Goal: Find specific page/section: Find specific page/section

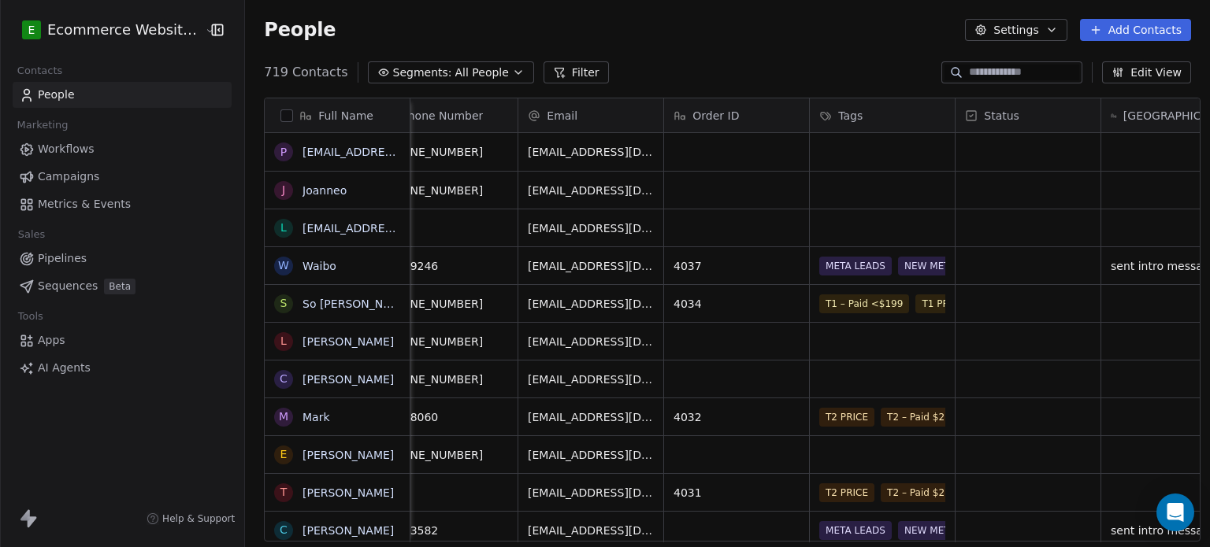
scroll to position [0, 330]
click at [455, 77] on span "All People" at bounding box center [482, 73] width 54 height 17
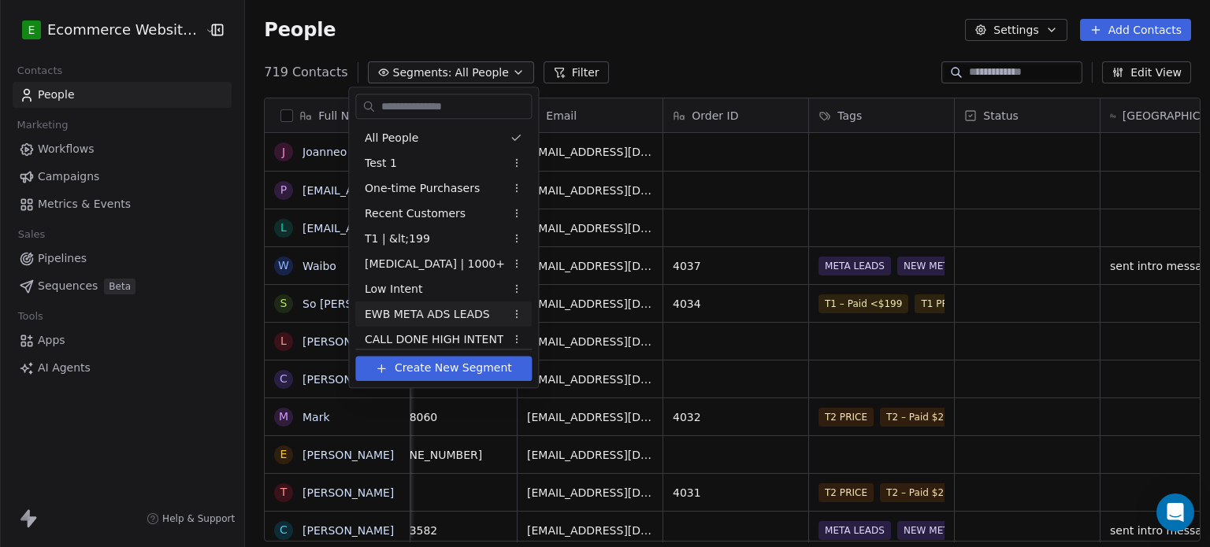
click at [445, 314] on span "EWB META ADS LEADS" at bounding box center [427, 314] width 125 height 17
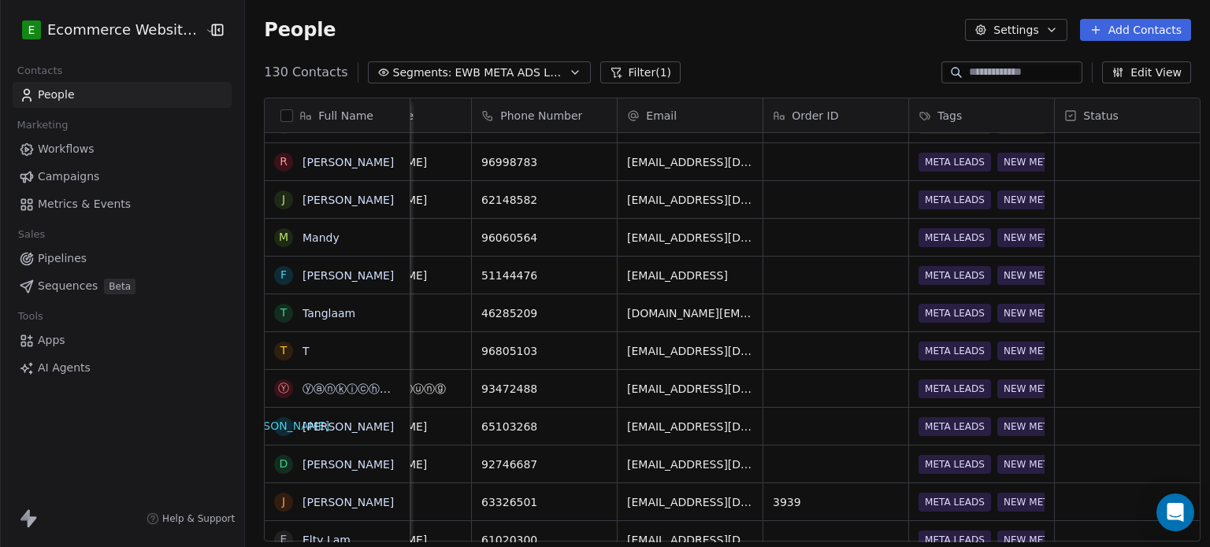
scroll to position [0, 213]
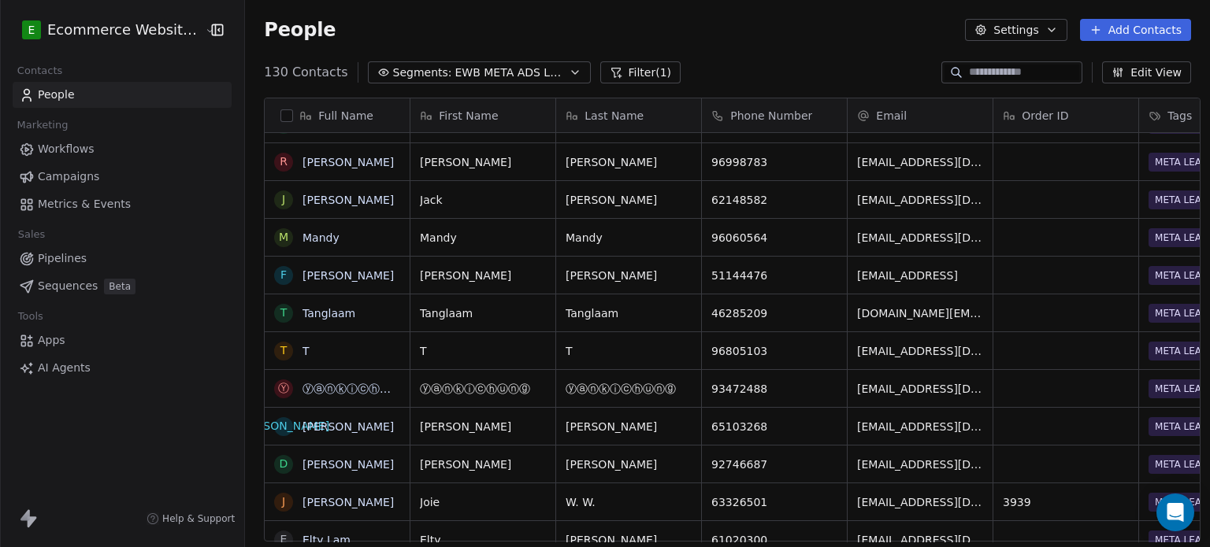
click at [1007, 73] on input at bounding box center [1024, 73] width 110 height 16
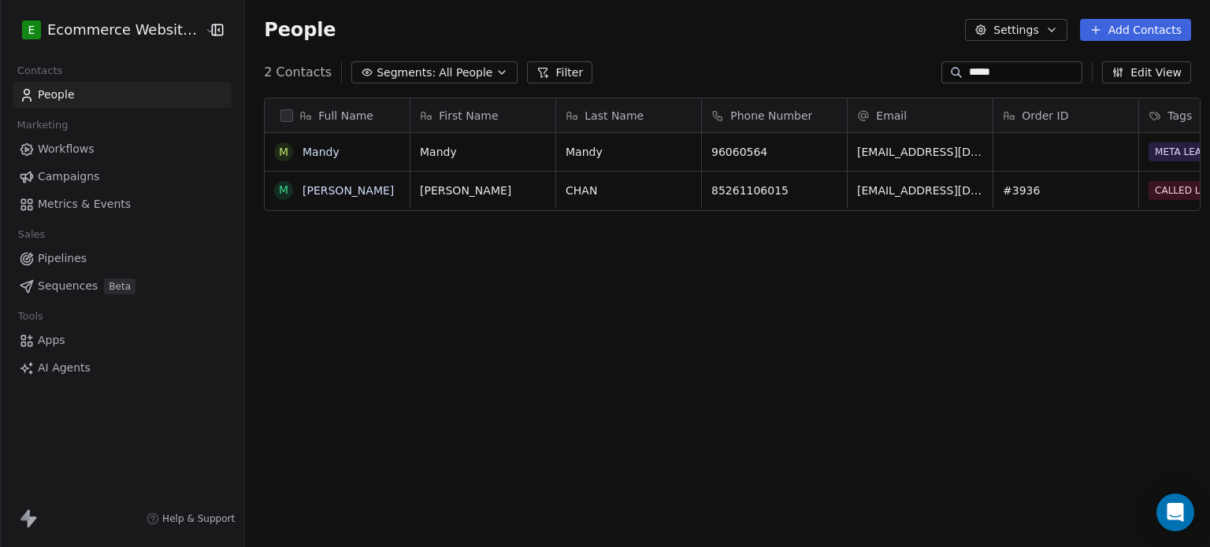
type input "*****"
click at [397, 69] on span "Segments:" at bounding box center [406, 73] width 59 height 17
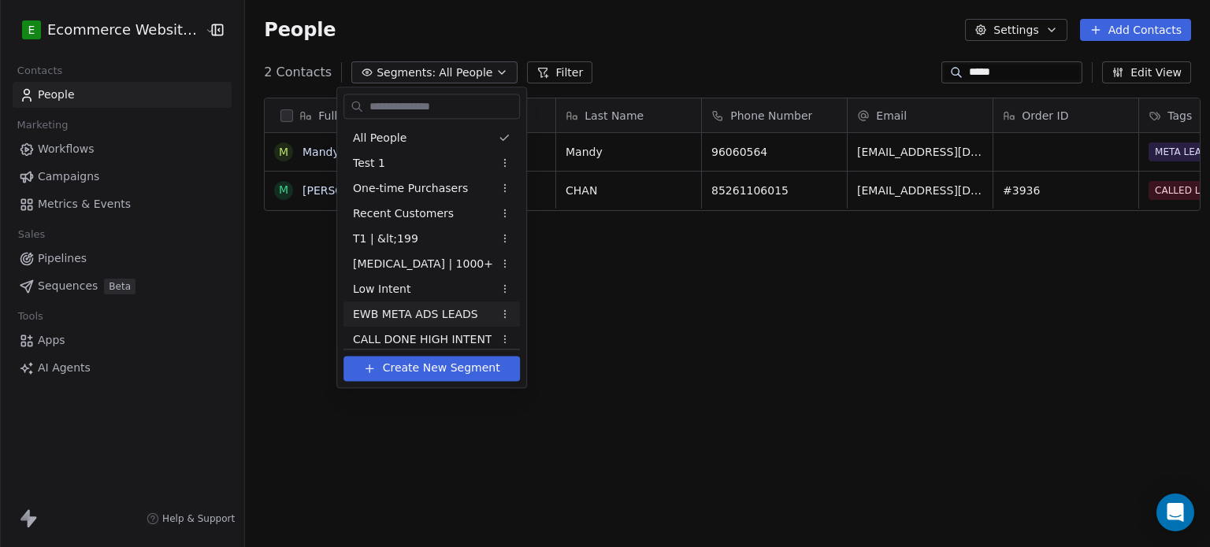
click at [419, 307] on span "EWB META ADS LEADS" at bounding box center [415, 314] width 125 height 17
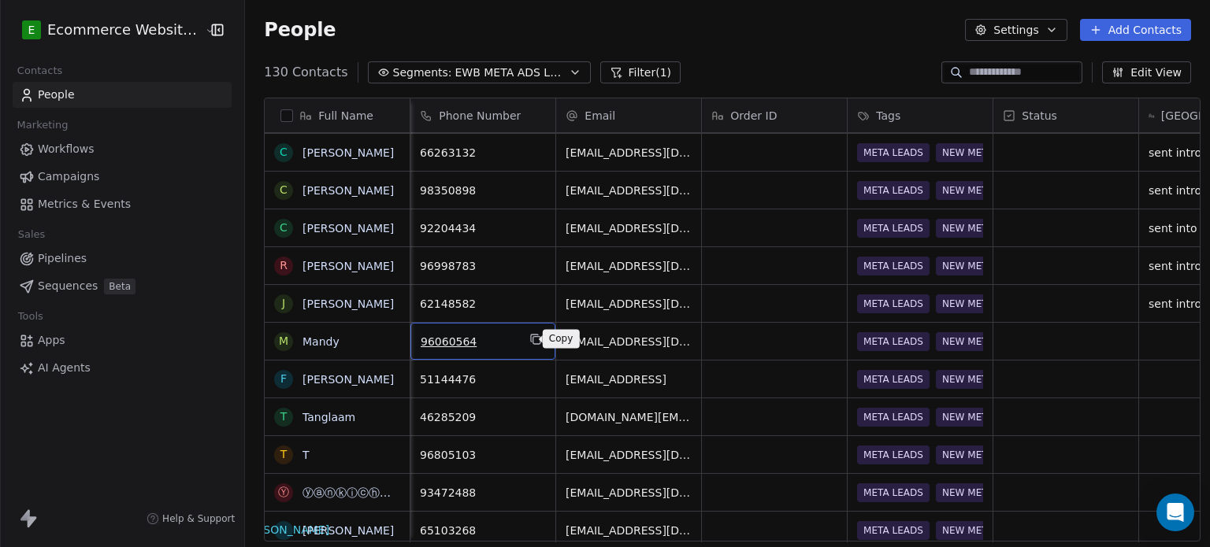
click at [529, 336] on icon "grid" at bounding box center [535, 339] width 13 height 13
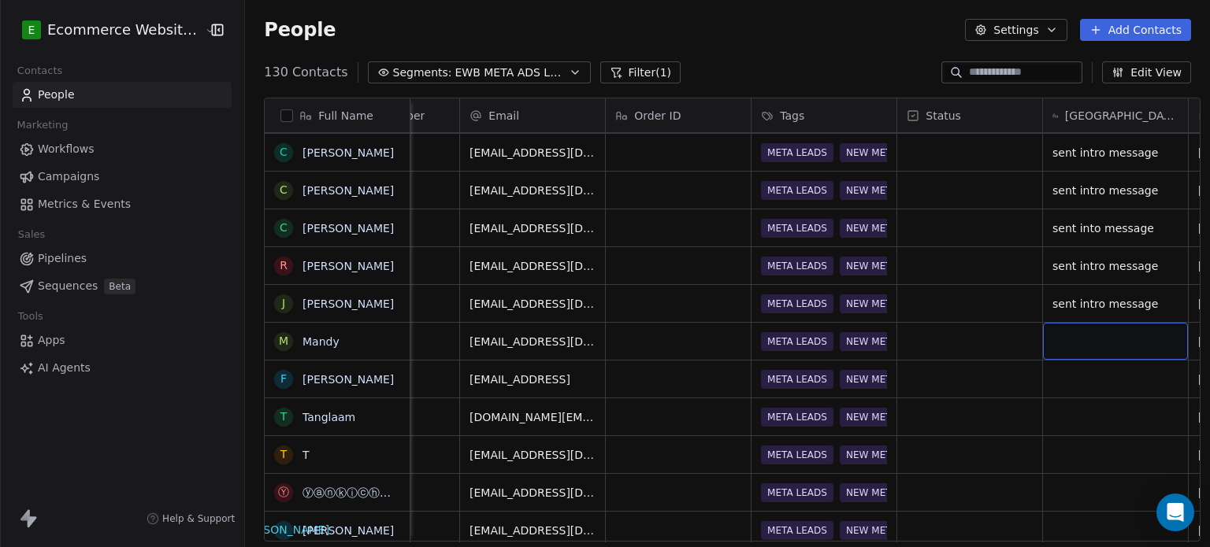
click at [1059, 336] on div "grid" at bounding box center [1115, 341] width 145 height 37
type textarea "**********"
